Goal: Check status: Check status

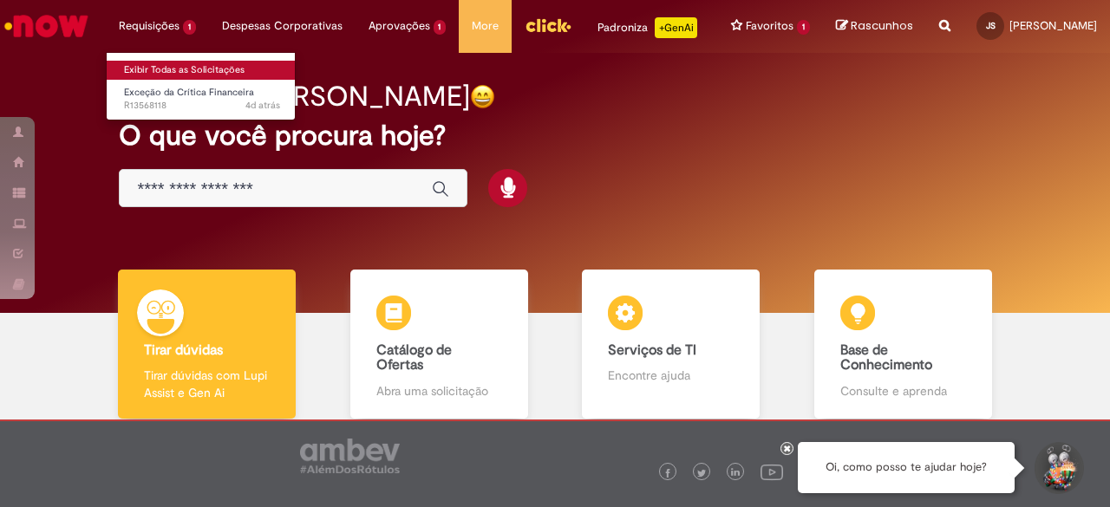
click at [153, 64] on link "Exibir Todas as Solicitações" at bounding box center [202, 70] width 191 height 19
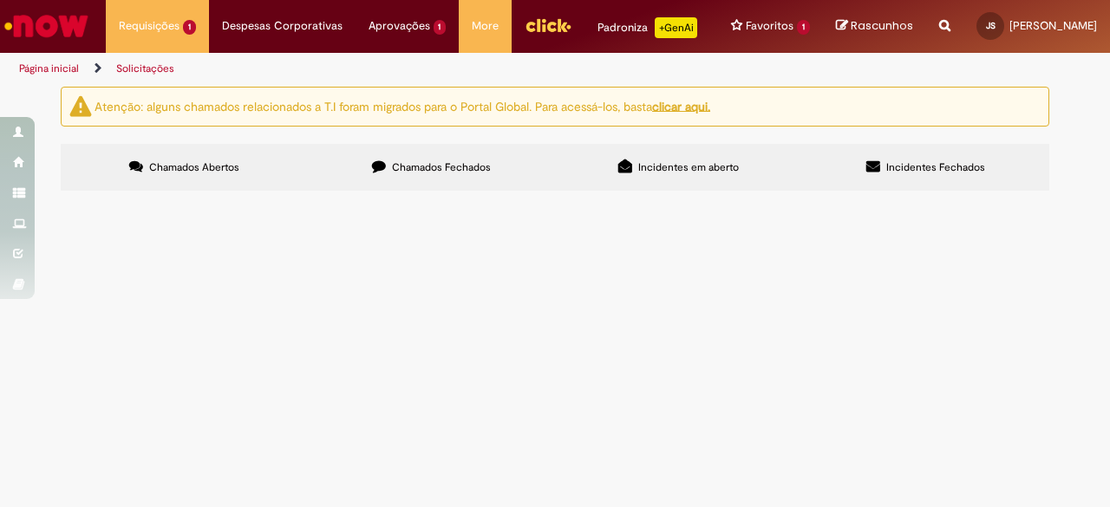
click at [427, 169] on label "Chamados Fechados" at bounding box center [431, 167] width 247 height 47
click at [179, 174] on span "Chamados Abertos" at bounding box center [194, 167] width 90 height 14
click at [937, 174] on span "Incidentes Fechados" at bounding box center [935, 167] width 99 height 14
click at [682, 174] on span "Incidentes em aberto" at bounding box center [688, 167] width 101 height 14
click at [472, 191] on label "Chamados Fechados" at bounding box center [431, 167] width 247 height 47
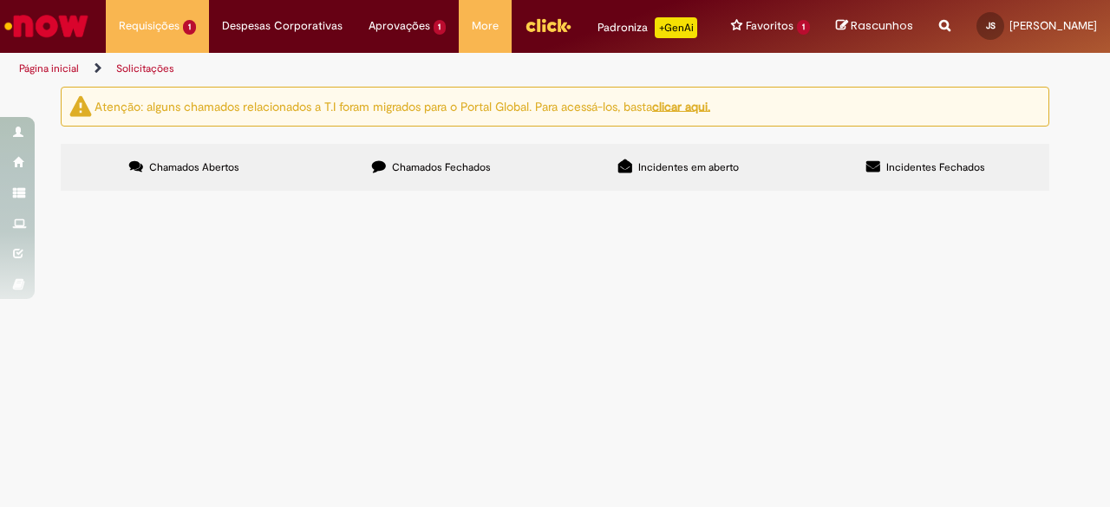
click at [186, 174] on span "Chamados Abertos" at bounding box center [194, 167] width 90 height 14
click at [446, 191] on label "Chamados Fechados" at bounding box center [431, 167] width 247 height 47
click at [0, 0] on icon at bounding box center [0, 0] width 0 height 0
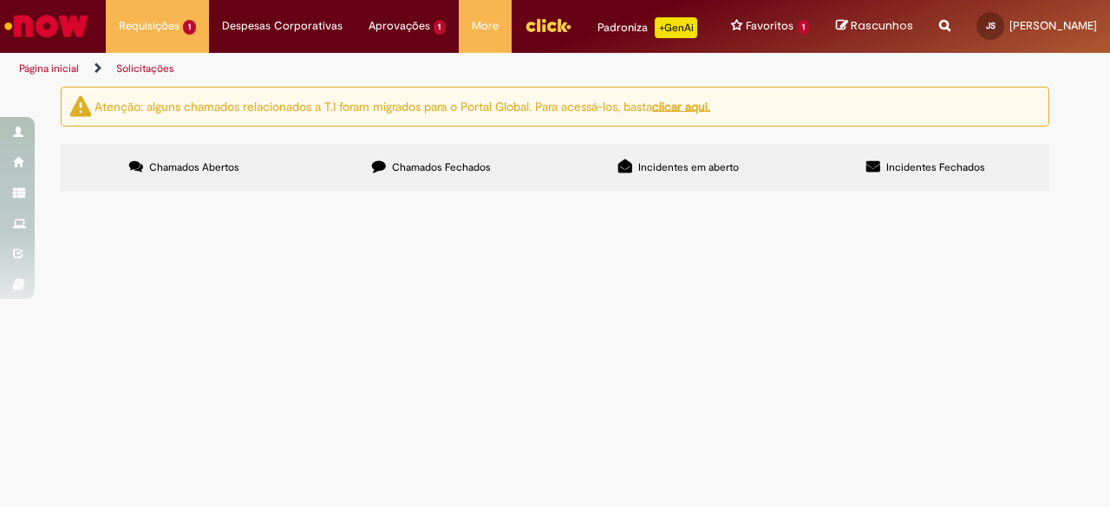
scroll to position [347, 0]
